Goal: Information Seeking & Learning: Learn about a topic

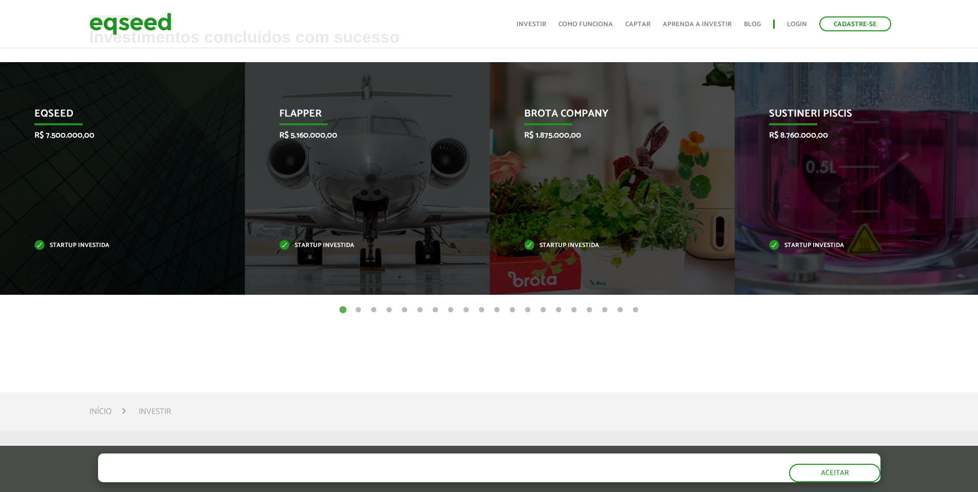
scroll to position [443, 0]
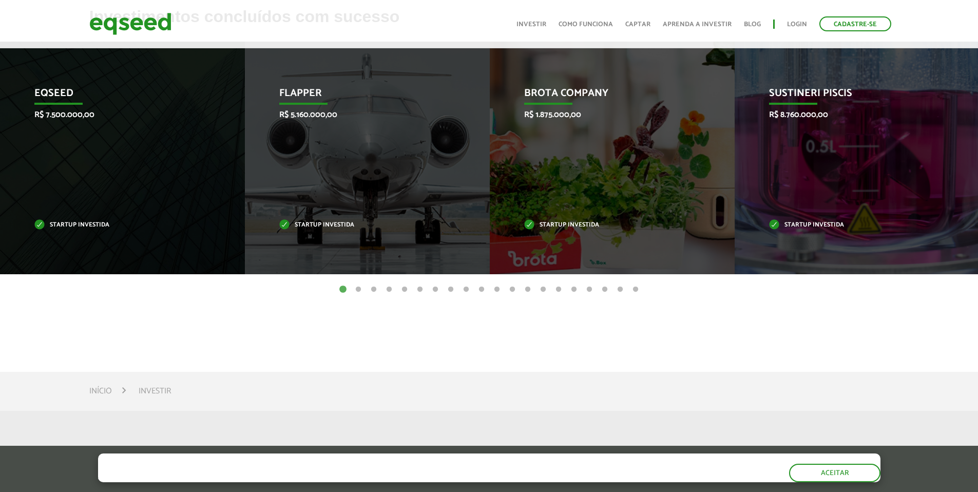
click at [358, 286] on button "2" at bounding box center [358, 289] width 10 height 10
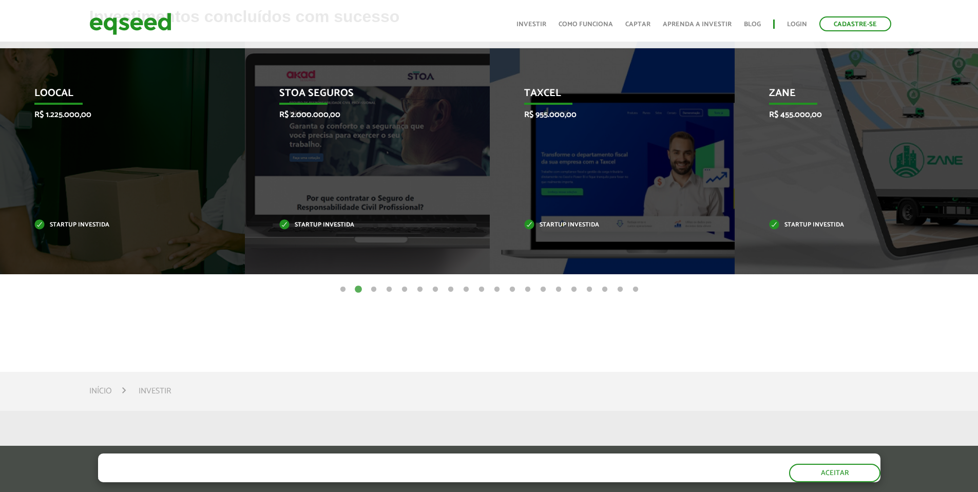
click at [374, 288] on button "3" at bounding box center [373, 289] width 10 height 10
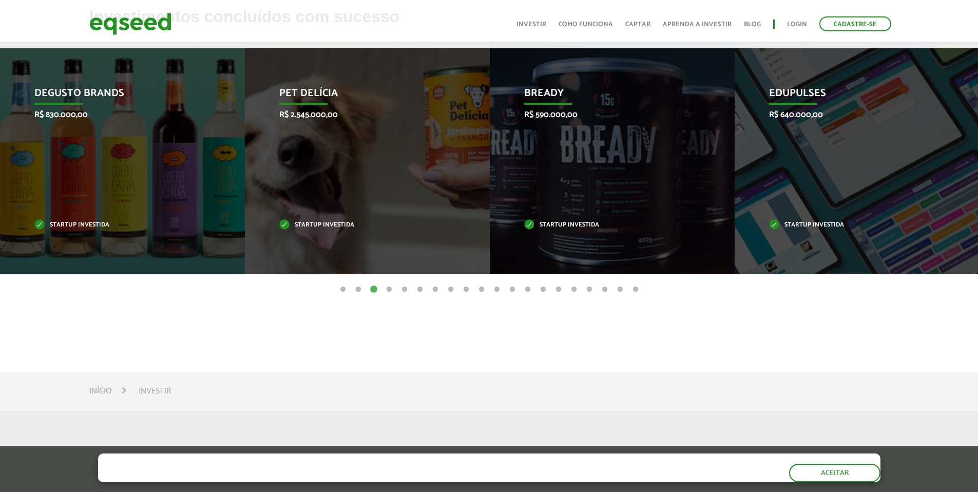
click at [386, 286] on button "4" at bounding box center [389, 289] width 10 height 10
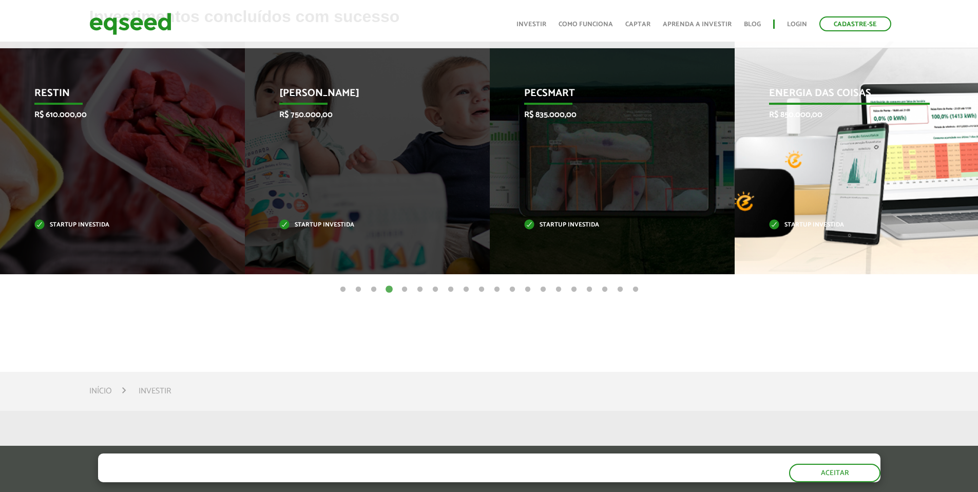
click at [828, 222] on p "Startup investida" at bounding box center [849, 225] width 161 height 6
click at [855, 98] on p "Energia das Coisas" at bounding box center [849, 95] width 161 height 17
drag, startPoint x: 855, startPoint y: 98, endPoint x: 887, endPoint y: 99, distance: 32.3
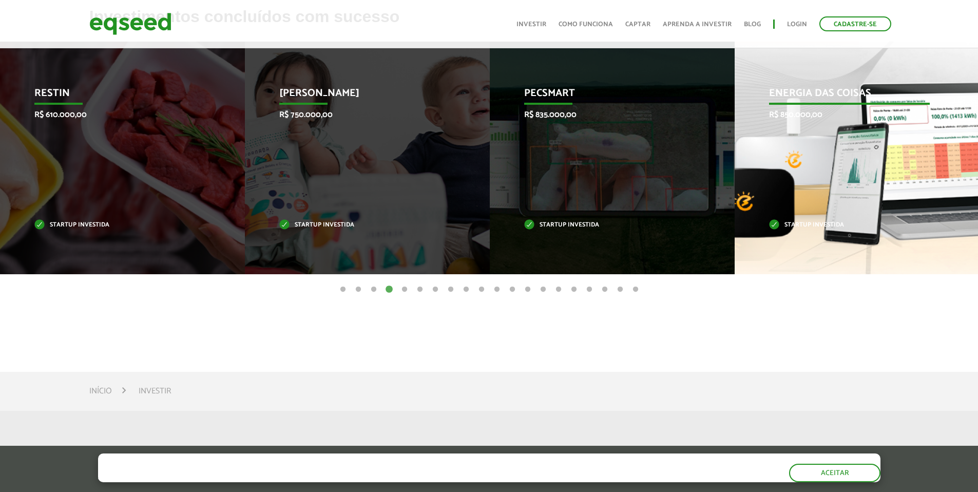
click at [855, 98] on p "Energia das Coisas" at bounding box center [849, 95] width 161 height 17
click at [925, 105] on div "Energia das Coisas R$ 850.000,00 Startup investida" at bounding box center [848, 158] width 229 height 232
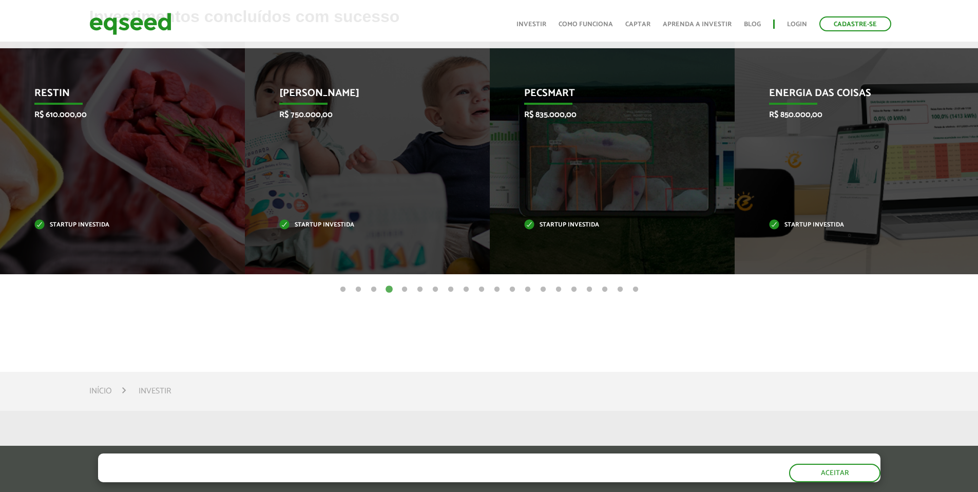
click at [406, 287] on button "5" at bounding box center [404, 289] width 10 height 10
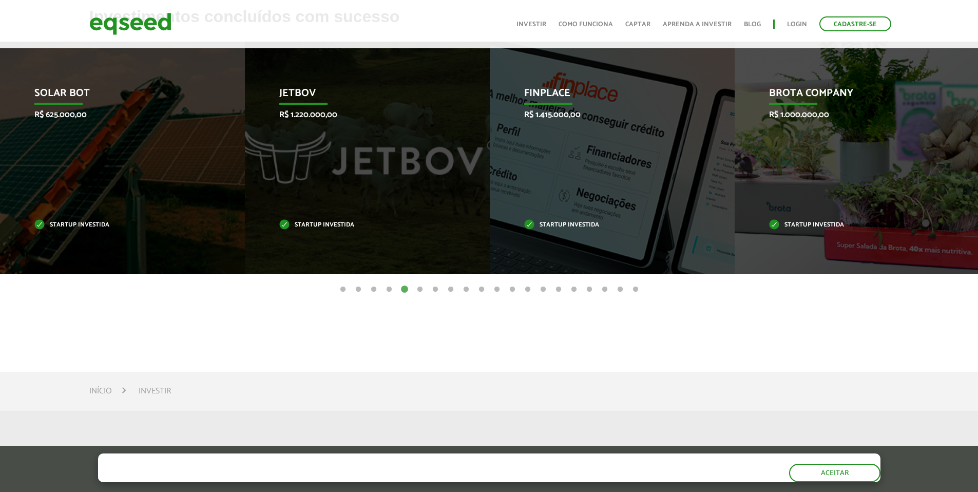
click at [417, 291] on button "6" at bounding box center [420, 289] width 10 height 10
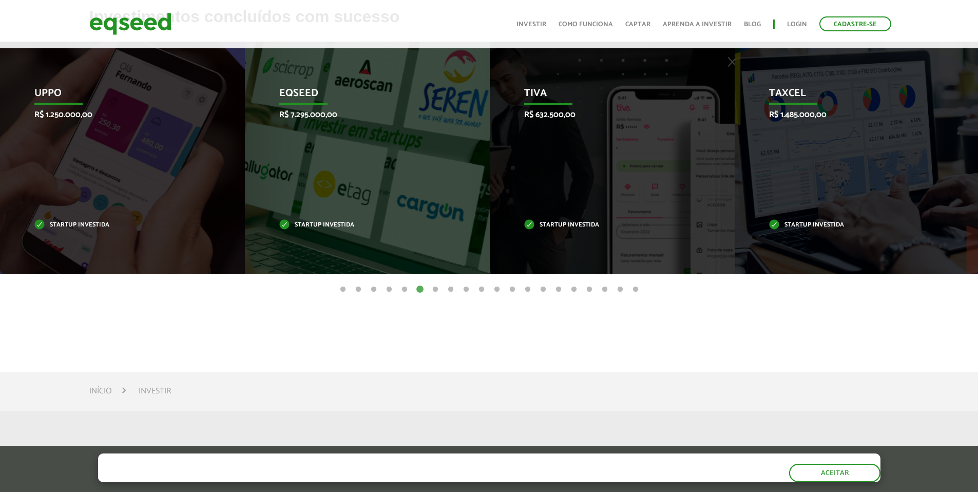
click at [433, 287] on button "7" at bounding box center [435, 289] width 10 height 10
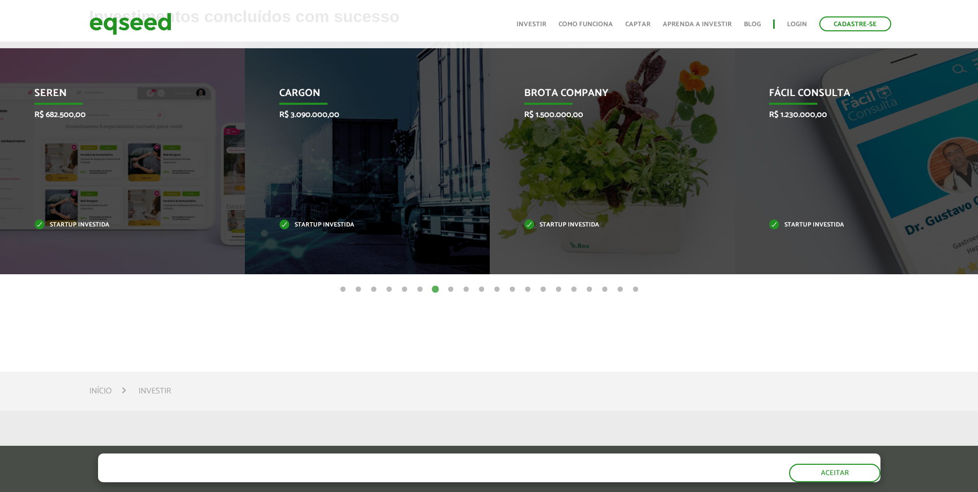
click at [449, 289] on button "8" at bounding box center [450, 289] width 10 height 10
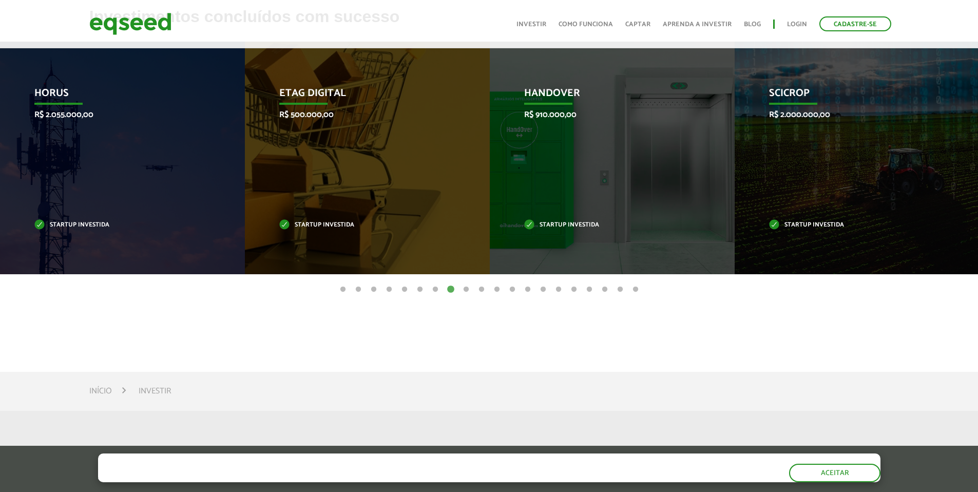
click at [463, 288] on button "9" at bounding box center [466, 289] width 10 height 10
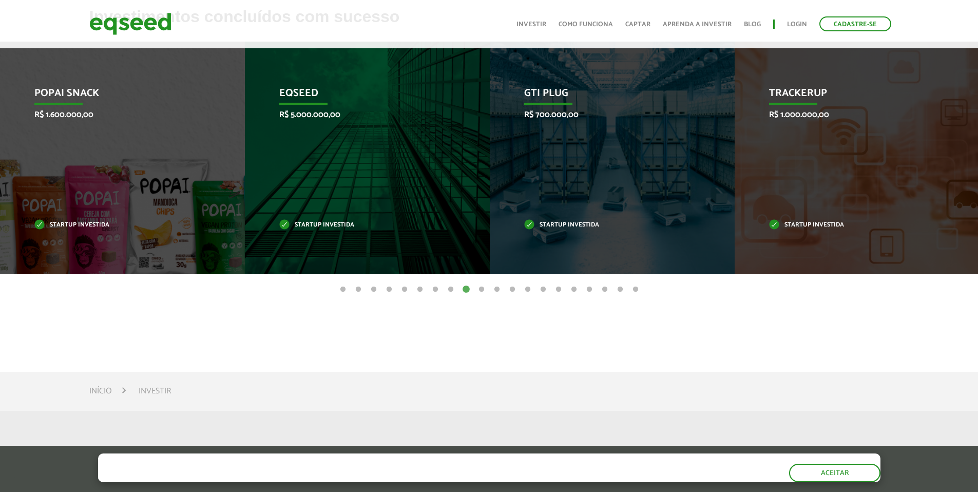
click at [478, 288] on button "10" at bounding box center [481, 289] width 10 height 10
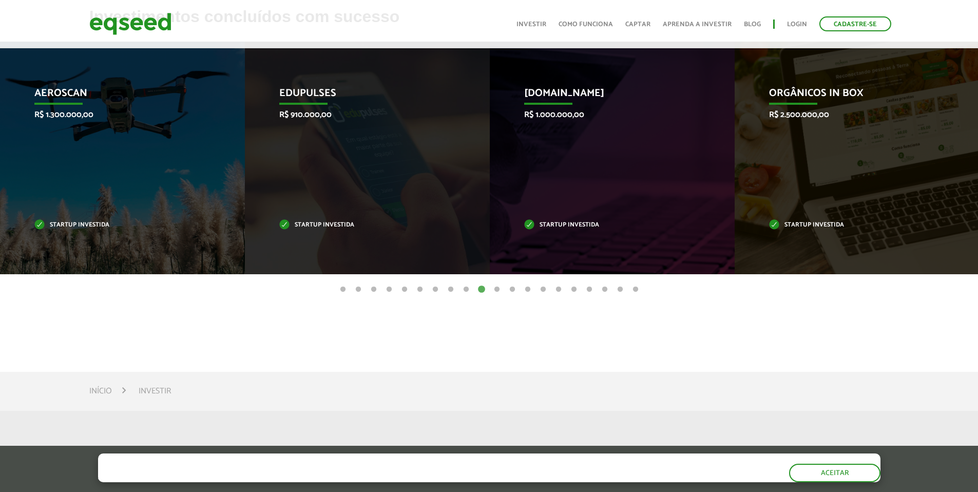
click at [496, 287] on button "11" at bounding box center [497, 289] width 10 height 10
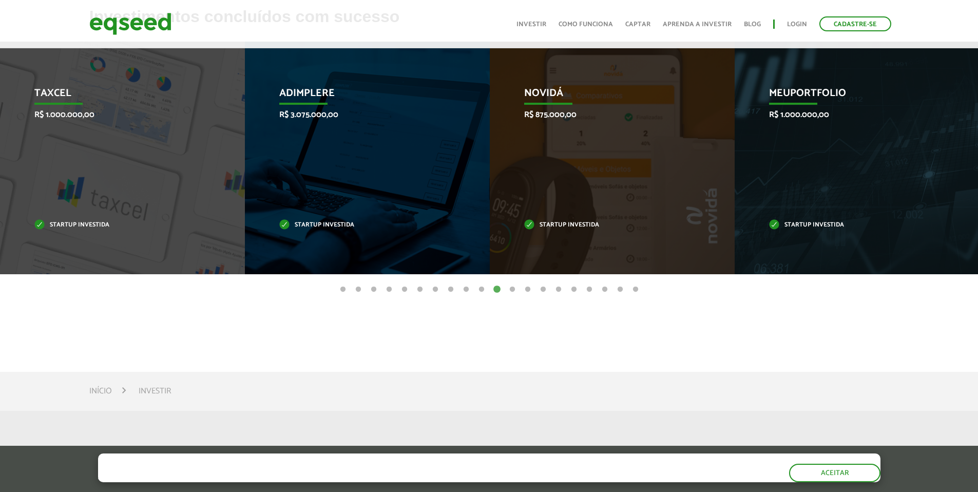
click at [509, 287] on button "12" at bounding box center [512, 289] width 10 height 10
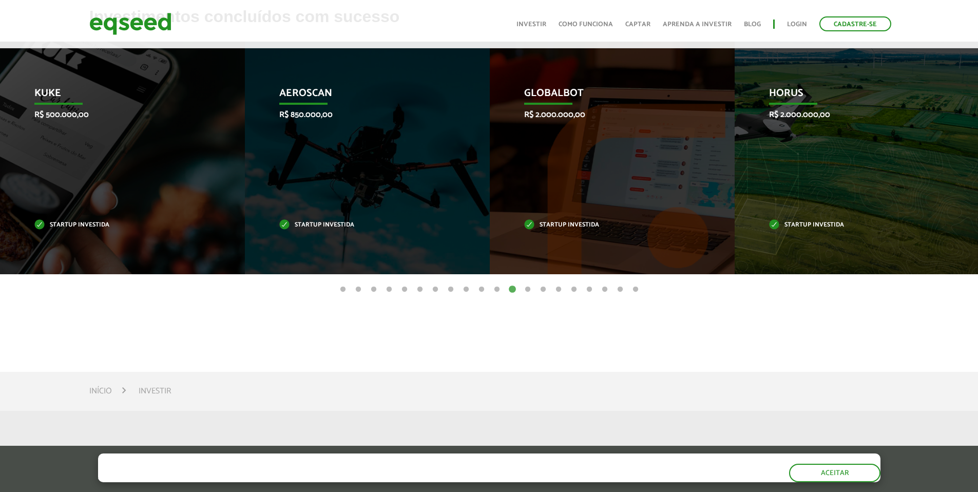
click at [525, 287] on button "13" at bounding box center [527, 289] width 10 height 10
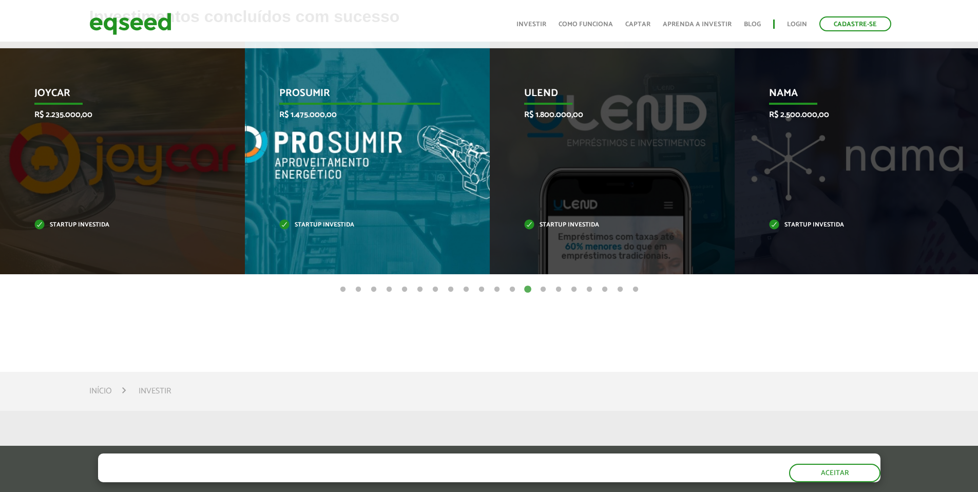
click at [316, 94] on p "PROSUMIR" at bounding box center [359, 95] width 161 height 17
click at [315, 93] on p "PROSUMIR" at bounding box center [359, 95] width 161 height 17
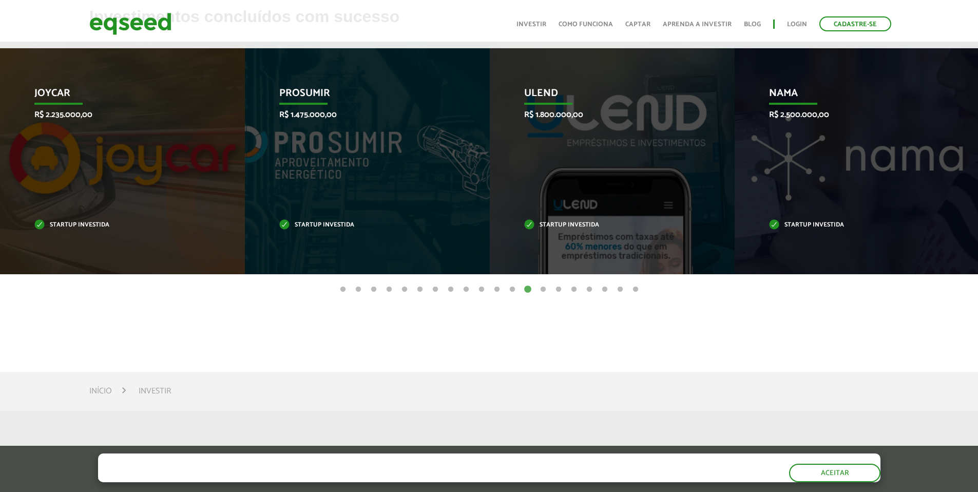
click at [541, 286] on button "14" at bounding box center [543, 289] width 10 height 10
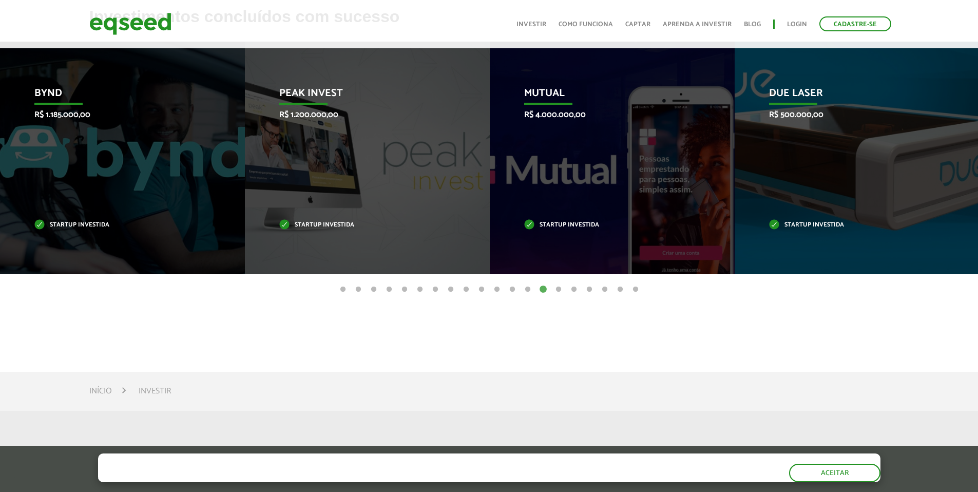
click at [555, 288] on button "15" at bounding box center [558, 289] width 10 height 10
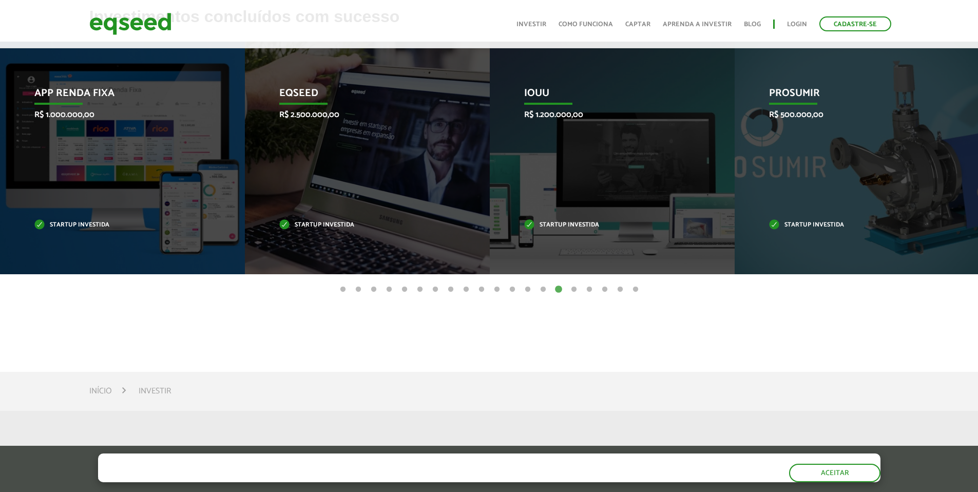
click at [571, 286] on button "16" at bounding box center [574, 289] width 10 height 10
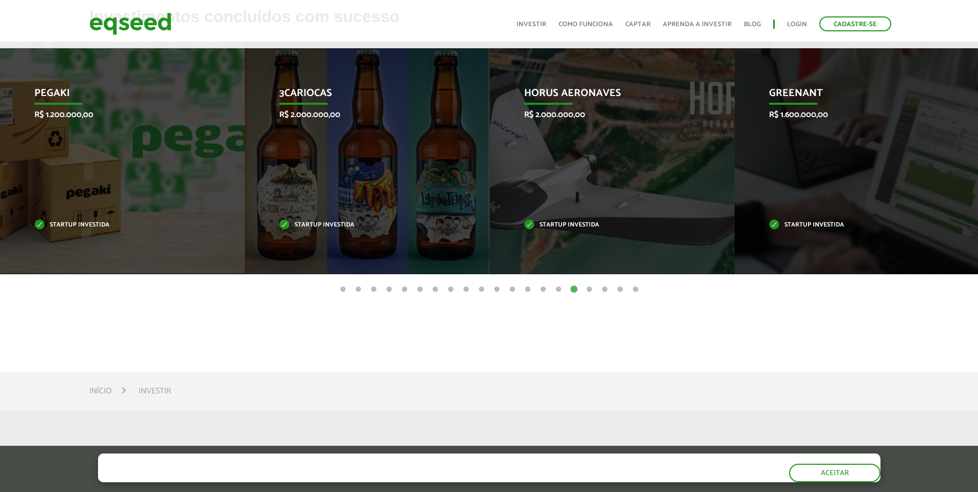
click at [589, 287] on button "17" at bounding box center [589, 289] width 10 height 10
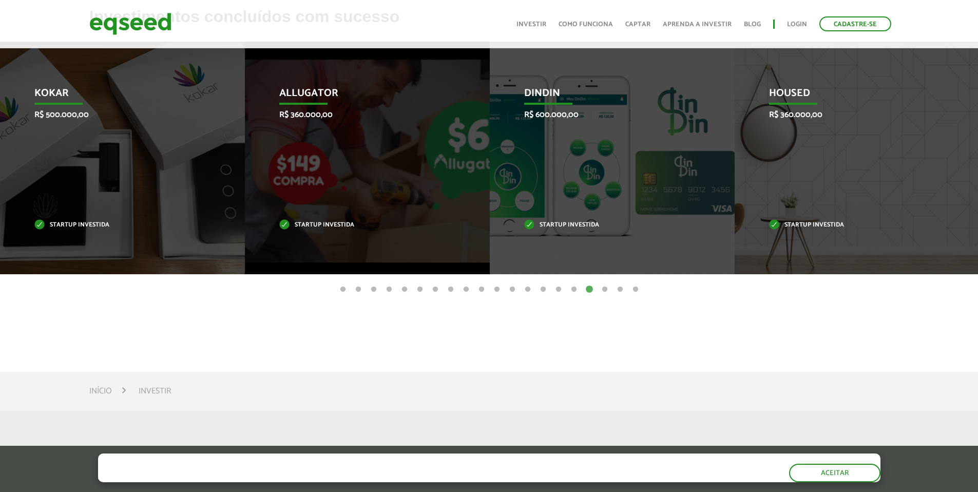
click at [597, 285] on ul "1 2 3 4 5 6 7 8 9 10 11 12 13 14 15 16 17 18 19 20" at bounding box center [489, 288] width 978 height 11
click at [604, 287] on button "18" at bounding box center [604, 289] width 10 height 10
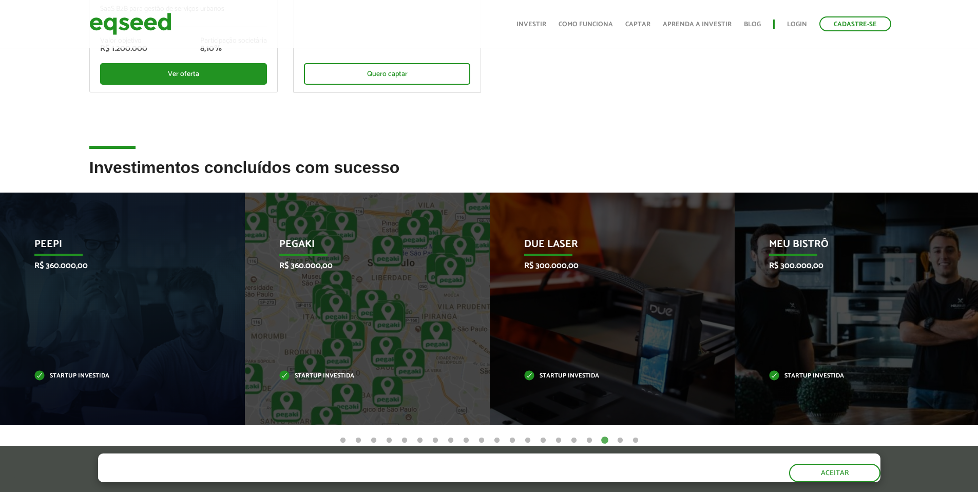
scroll to position [463, 0]
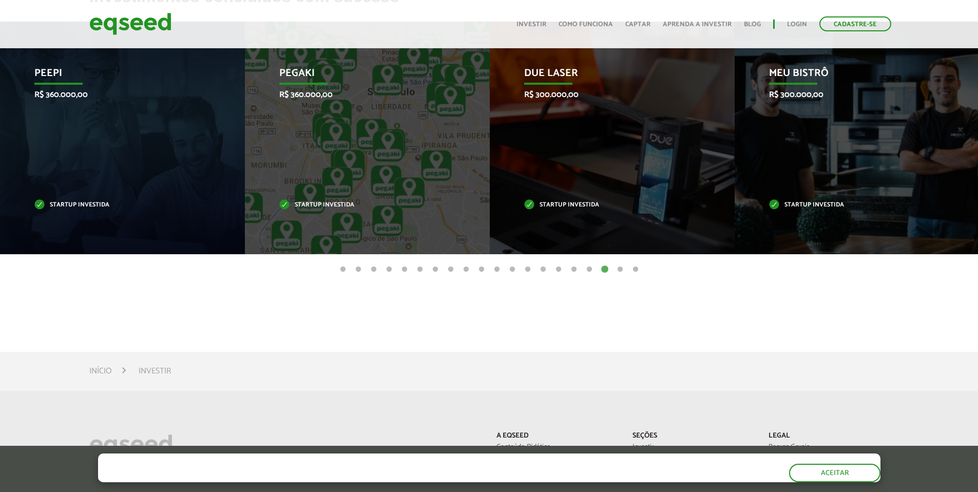
click at [622, 269] on button "19" at bounding box center [620, 269] width 10 height 10
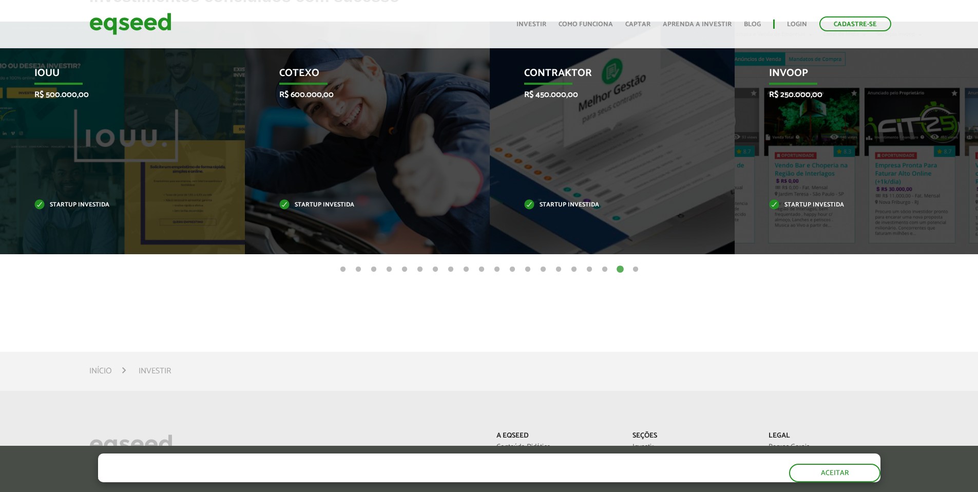
click at [636, 266] on button "20" at bounding box center [635, 269] width 10 height 10
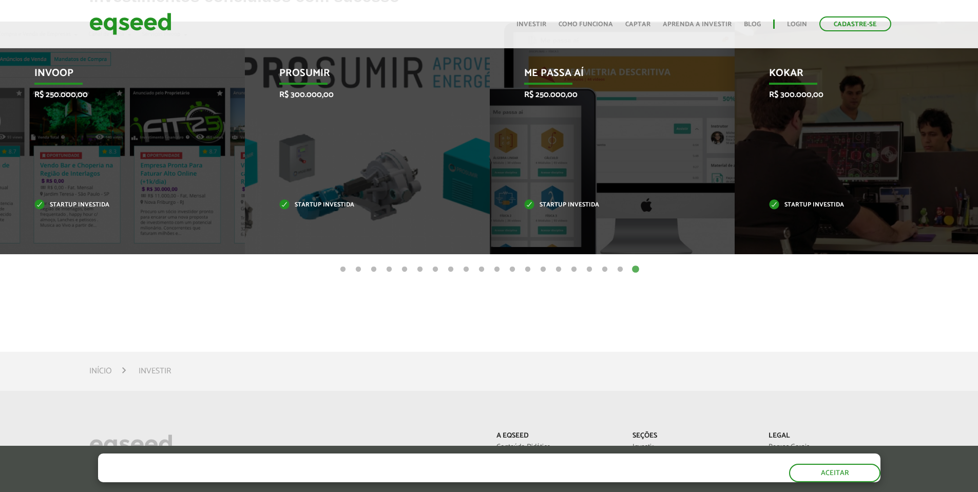
click at [345, 271] on button "1" at bounding box center [343, 269] width 10 height 10
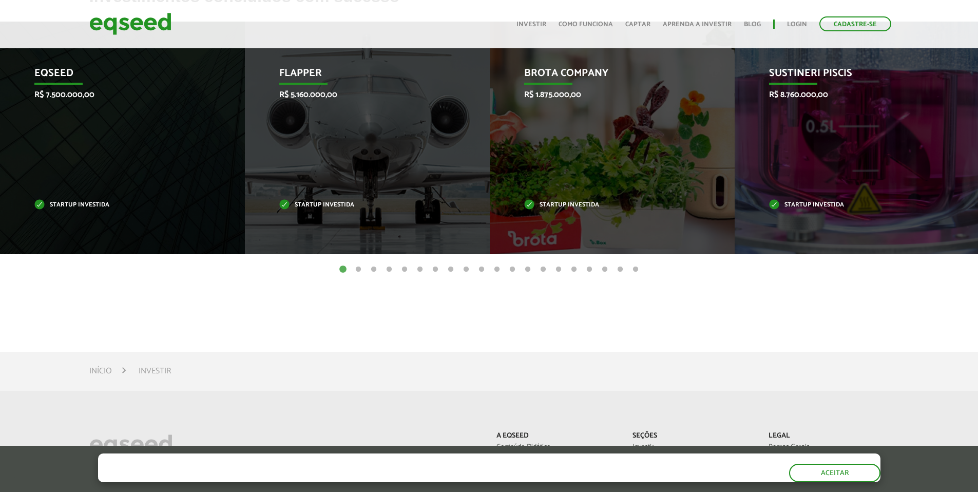
click at [360, 267] on button "2" at bounding box center [358, 269] width 10 height 10
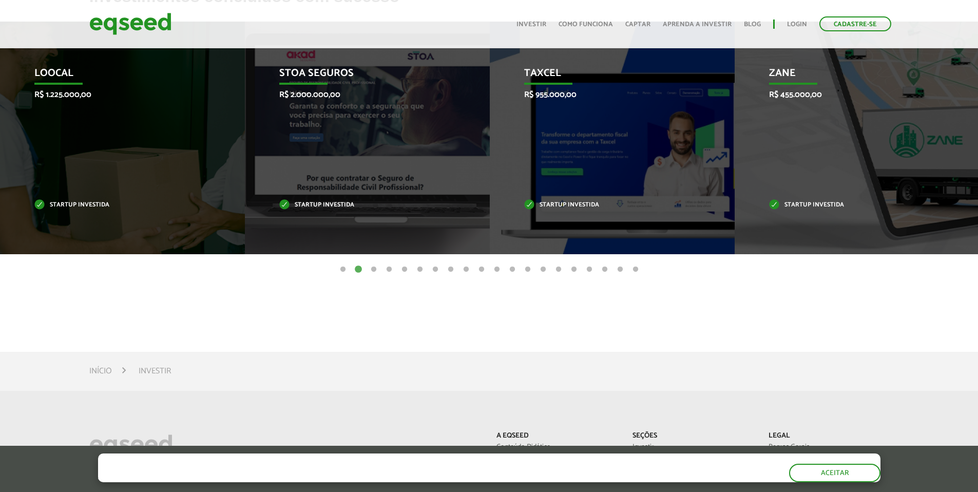
click at [376, 267] on button "3" at bounding box center [373, 269] width 10 height 10
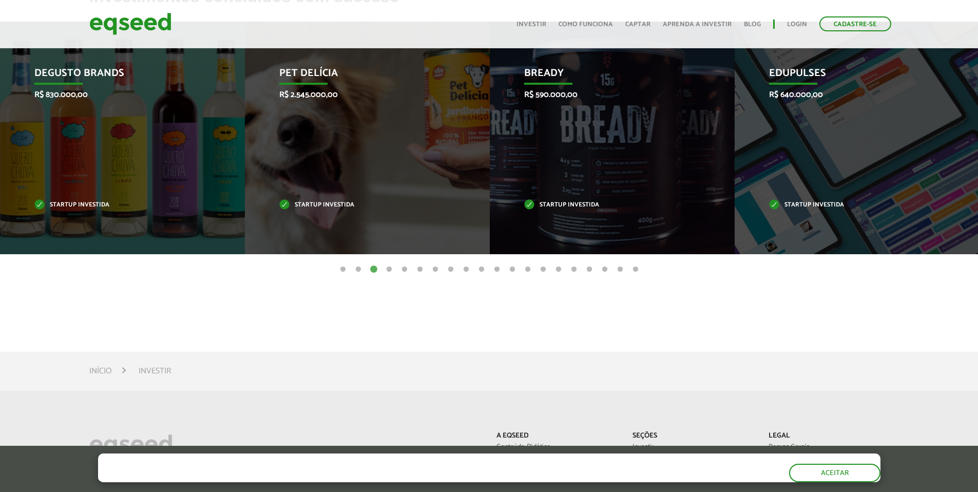
click at [390, 268] on button "4" at bounding box center [389, 269] width 10 height 10
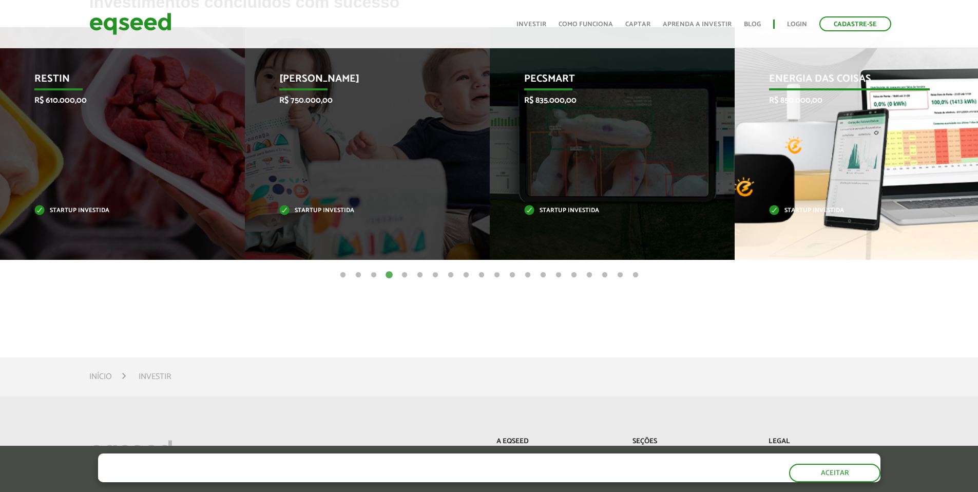
scroll to position [451, 0]
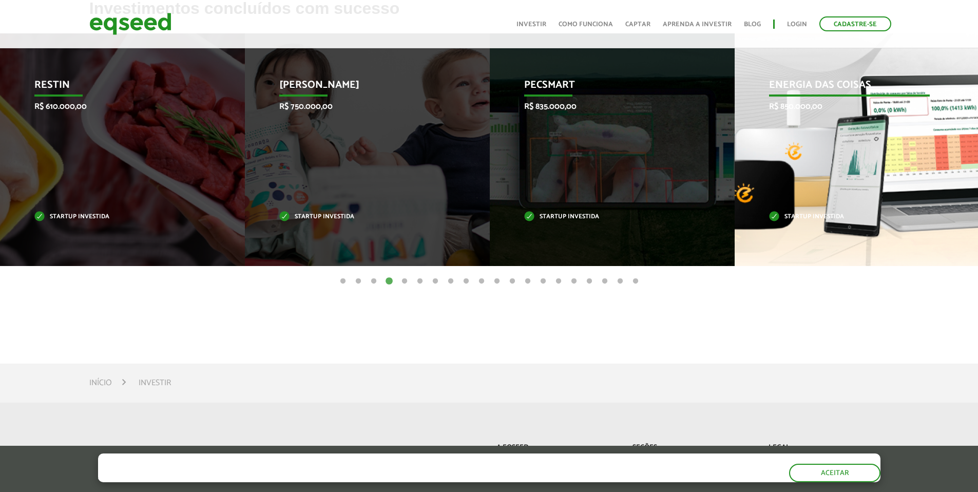
click at [821, 91] on p "Energia das Coisas" at bounding box center [849, 87] width 161 height 17
click at [820, 91] on p "Energia das Coisas" at bounding box center [849, 87] width 161 height 17
click at [801, 216] on p "Startup investida" at bounding box center [849, 217] width 161 height 6
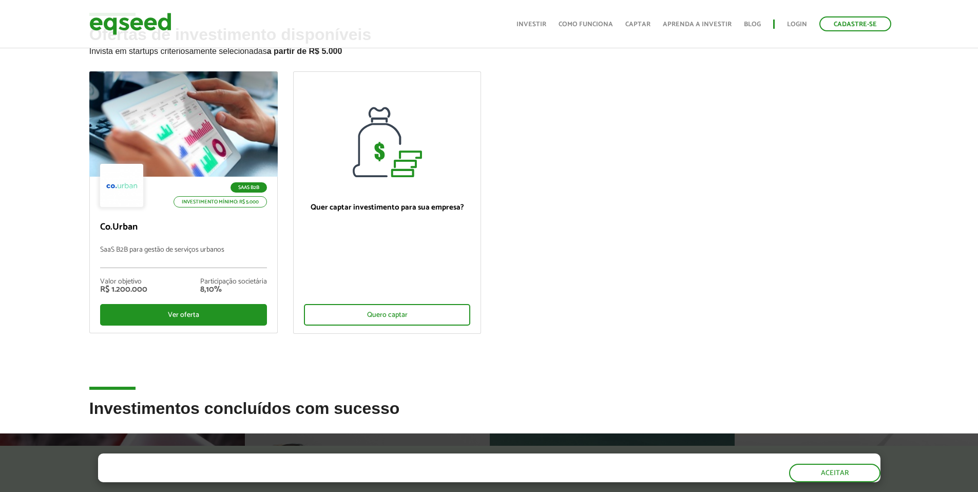
scroll to position [0, 0]
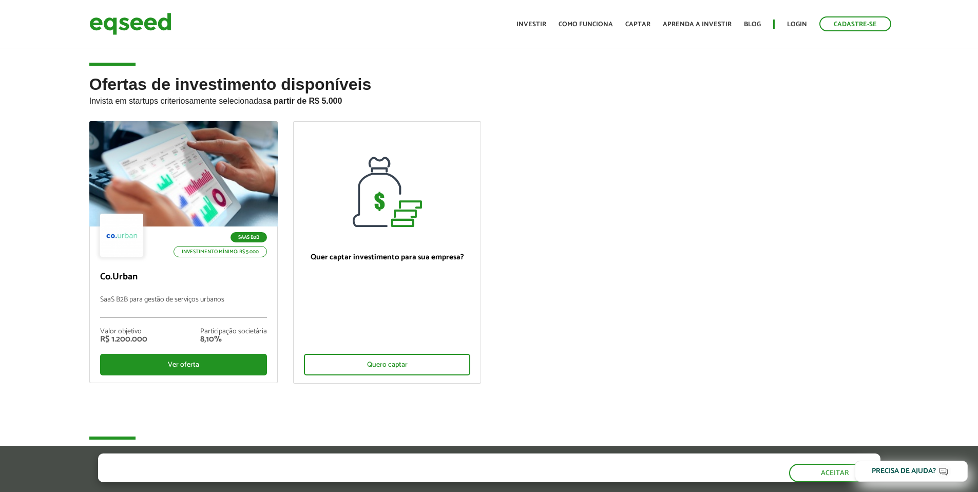
scroll to position [2, 0]
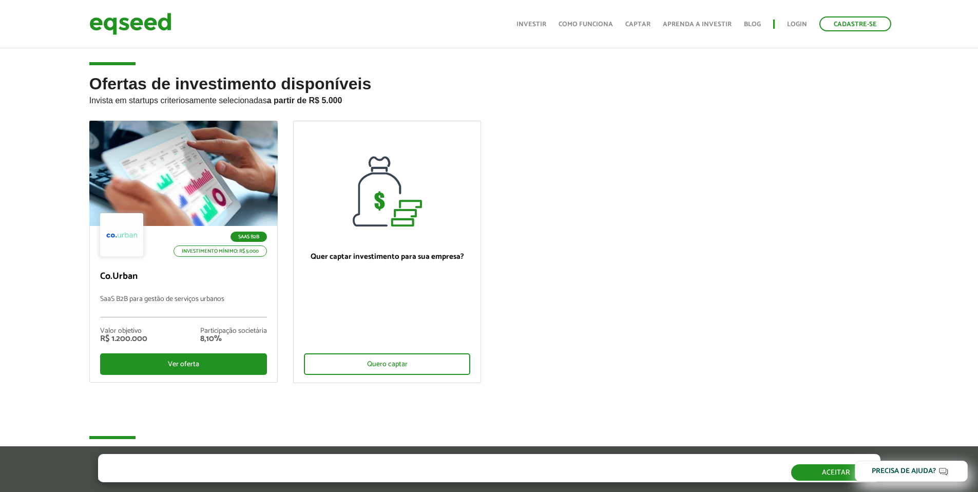
click at [823, 465] on button "Aceitar" at bounding box center [835, 472] width 89 height 16
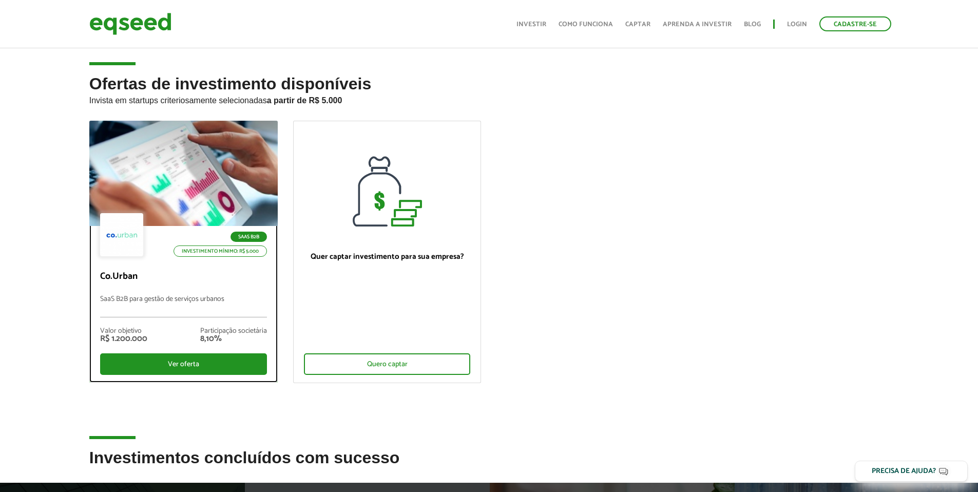
click at [119, 246] on div at bounding box center [121, 234] width 43 height 43
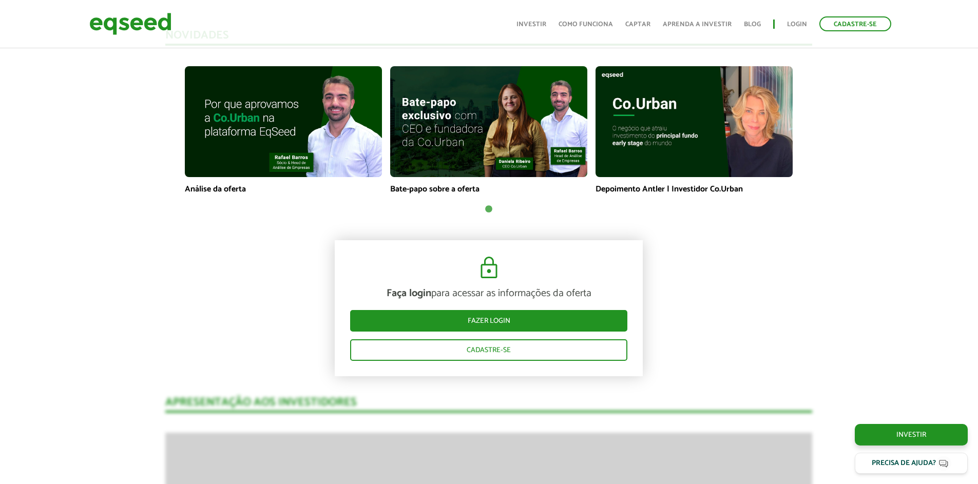
scroll to position [551, 0]
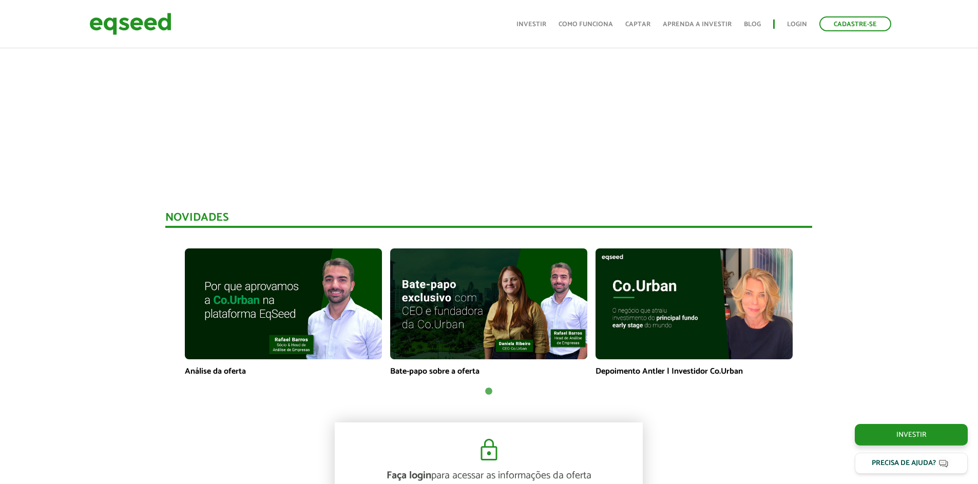
click at [235, 372] on p "Análise da oferta" at bounding box center [283, 371] width 197 height 10
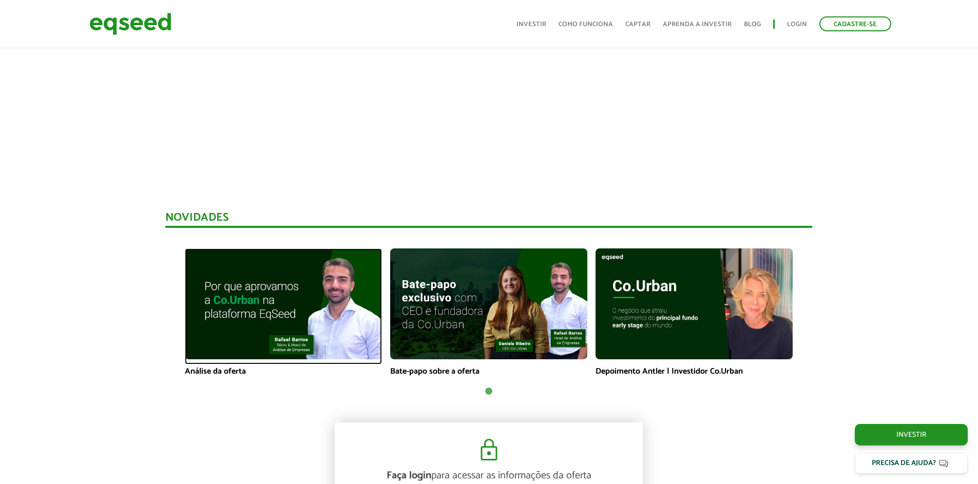
click at [270, 324] on img at bounding box center [283, 303] width 197 height 111
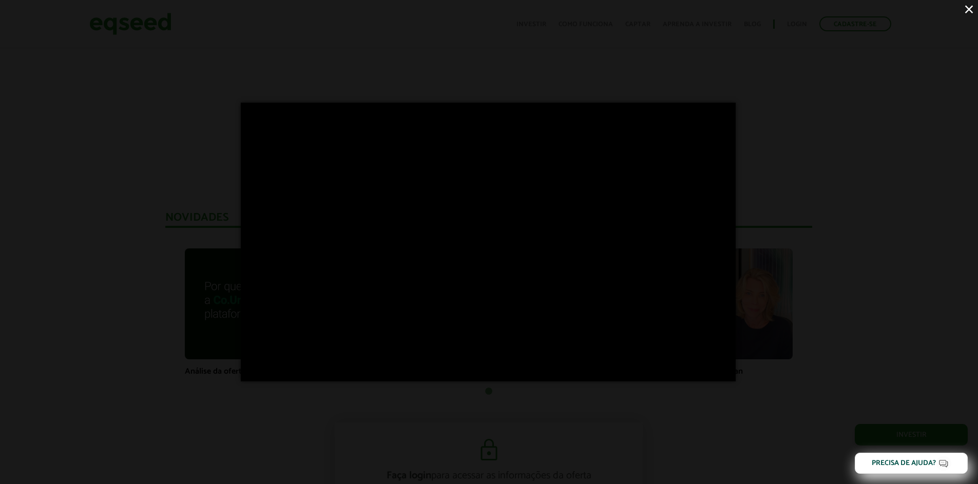
click at [967, 12] on button "×" at bounding box center [969, 9] width 18 height 18
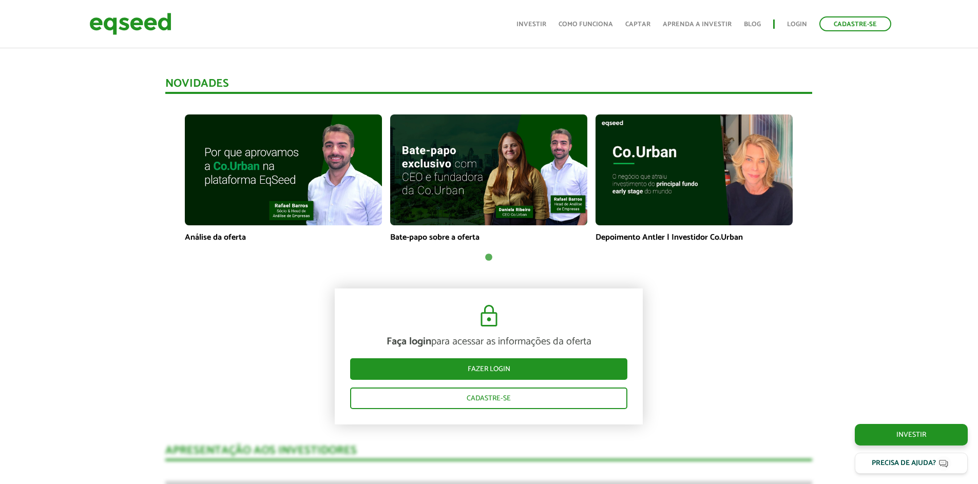
scroll to position [901, 0]
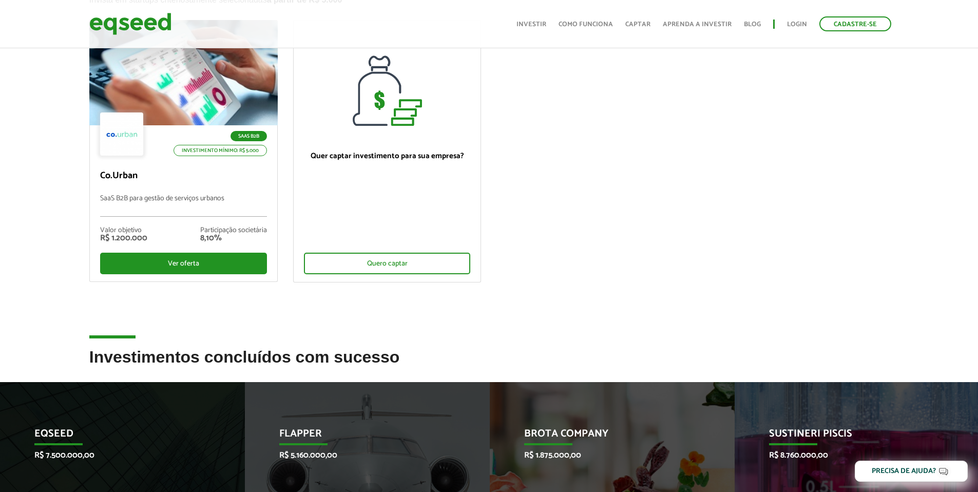
scroll to position [339, 0]
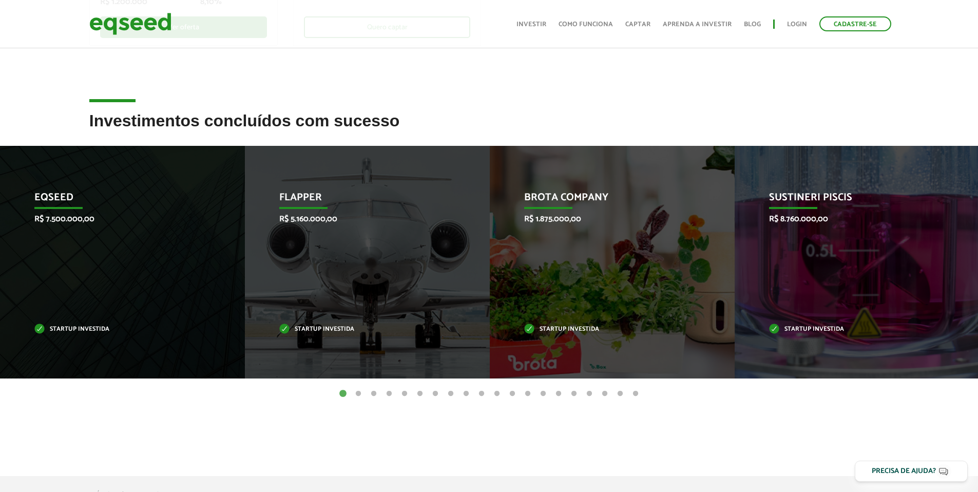
click at [360, 389] on button "2" at bounding box center [358, 393] width 10 height 10
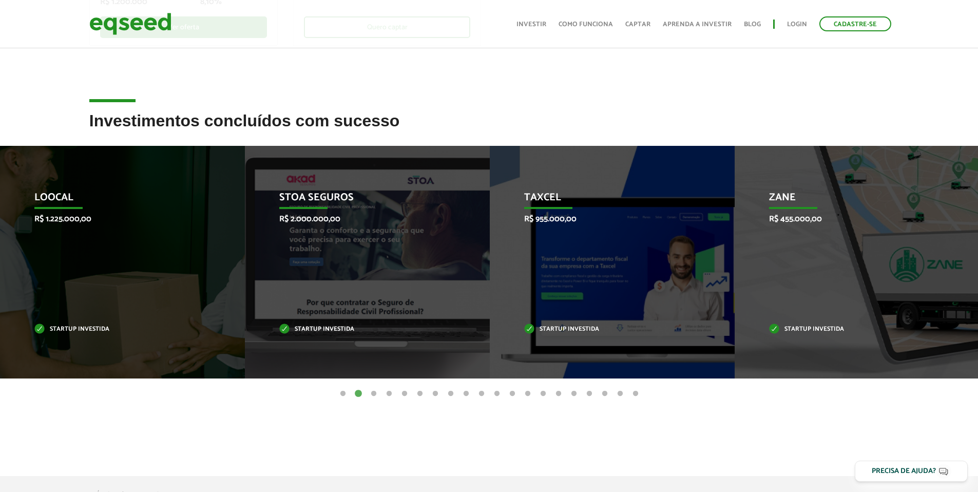
click at [370, 389] on button "3" at bounding box center [373, 393] width 10 height 10
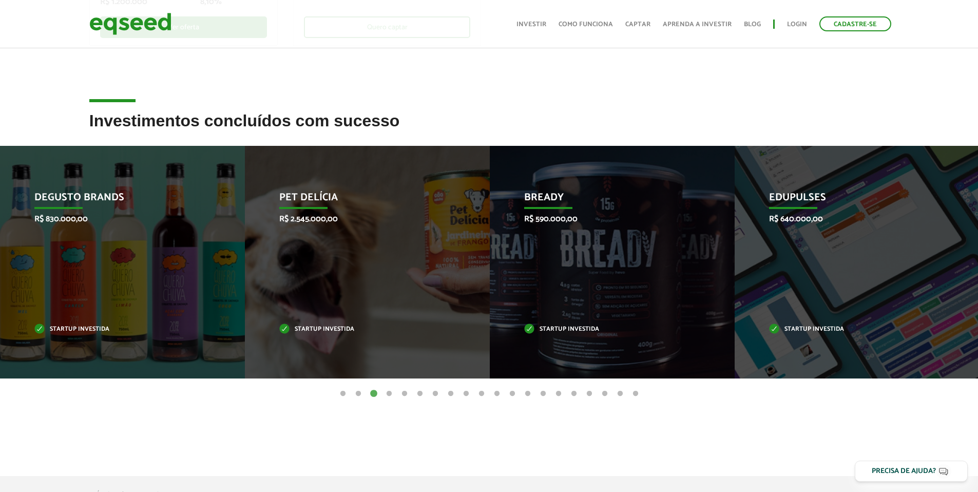
click at [387, 391] on button "4" at bounding box center [389, 393] width 10 height 10
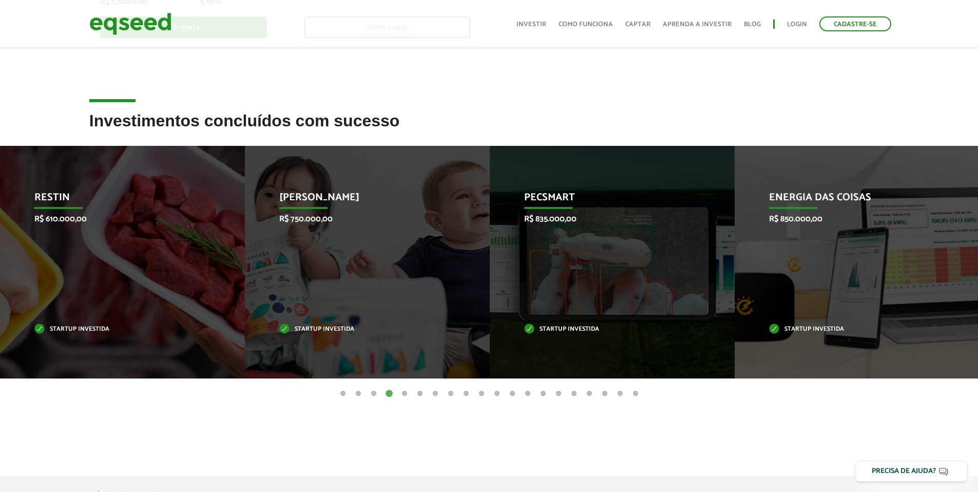
click at [403, 389] on button "5" at bounding box center [404, 393] width 10 height 10
